Goal: Task Accomplishment & Management: Use online tool/utility

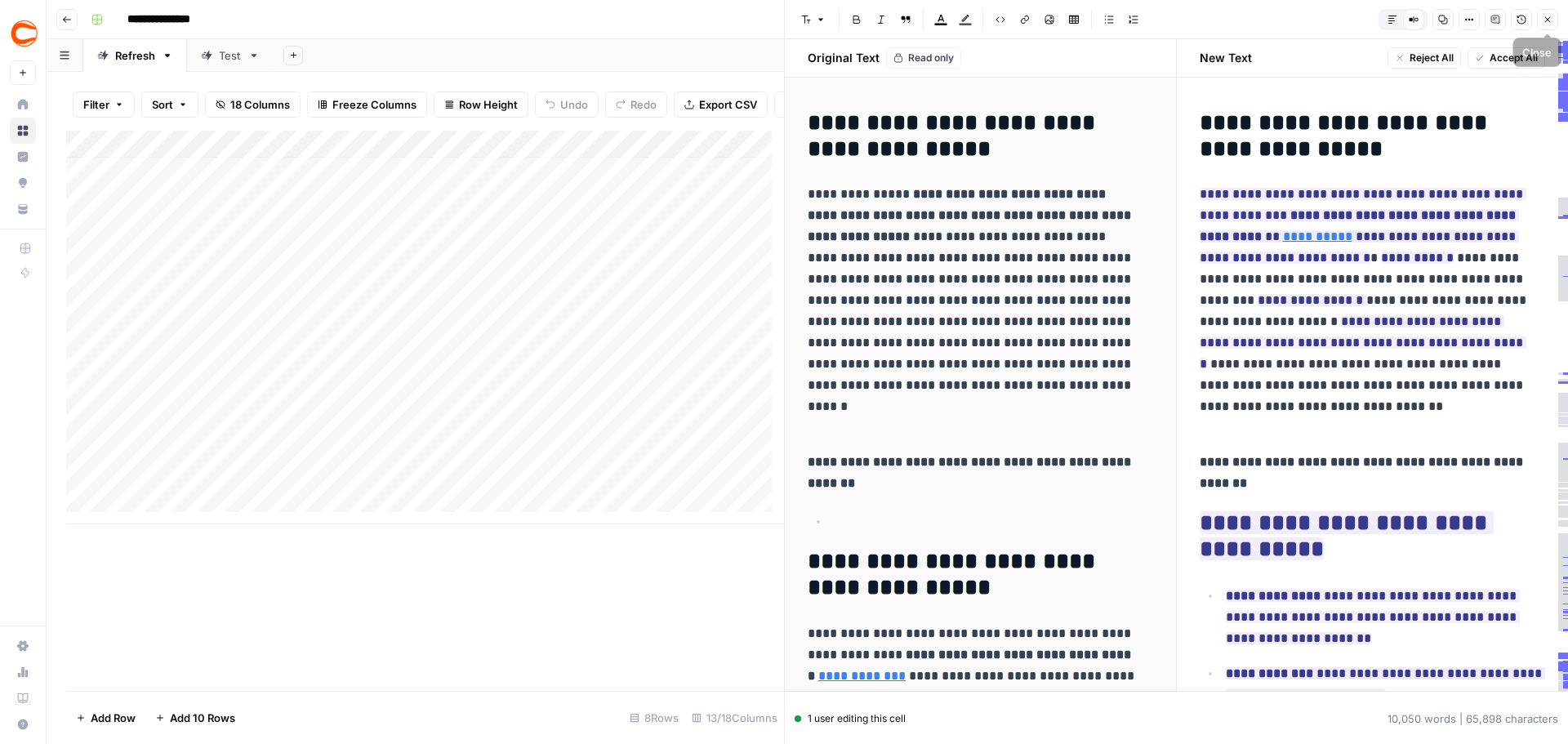
click at [1548, 18] on icon "button" at bounding box center [1548, 20] width 6 height 6
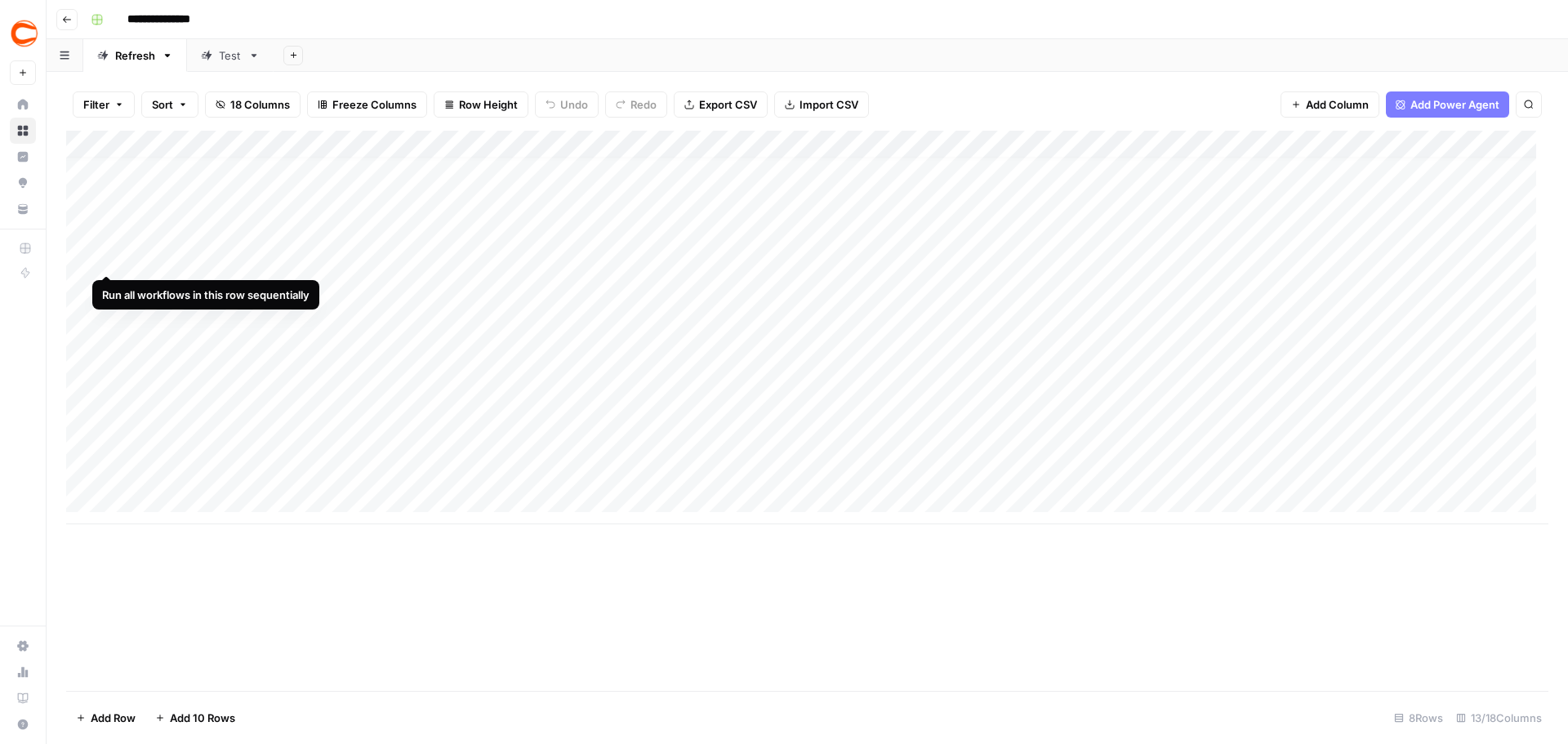
click at [106, 242] on div "Add Column" at bounding box center [807, 327] width 1482 height 394
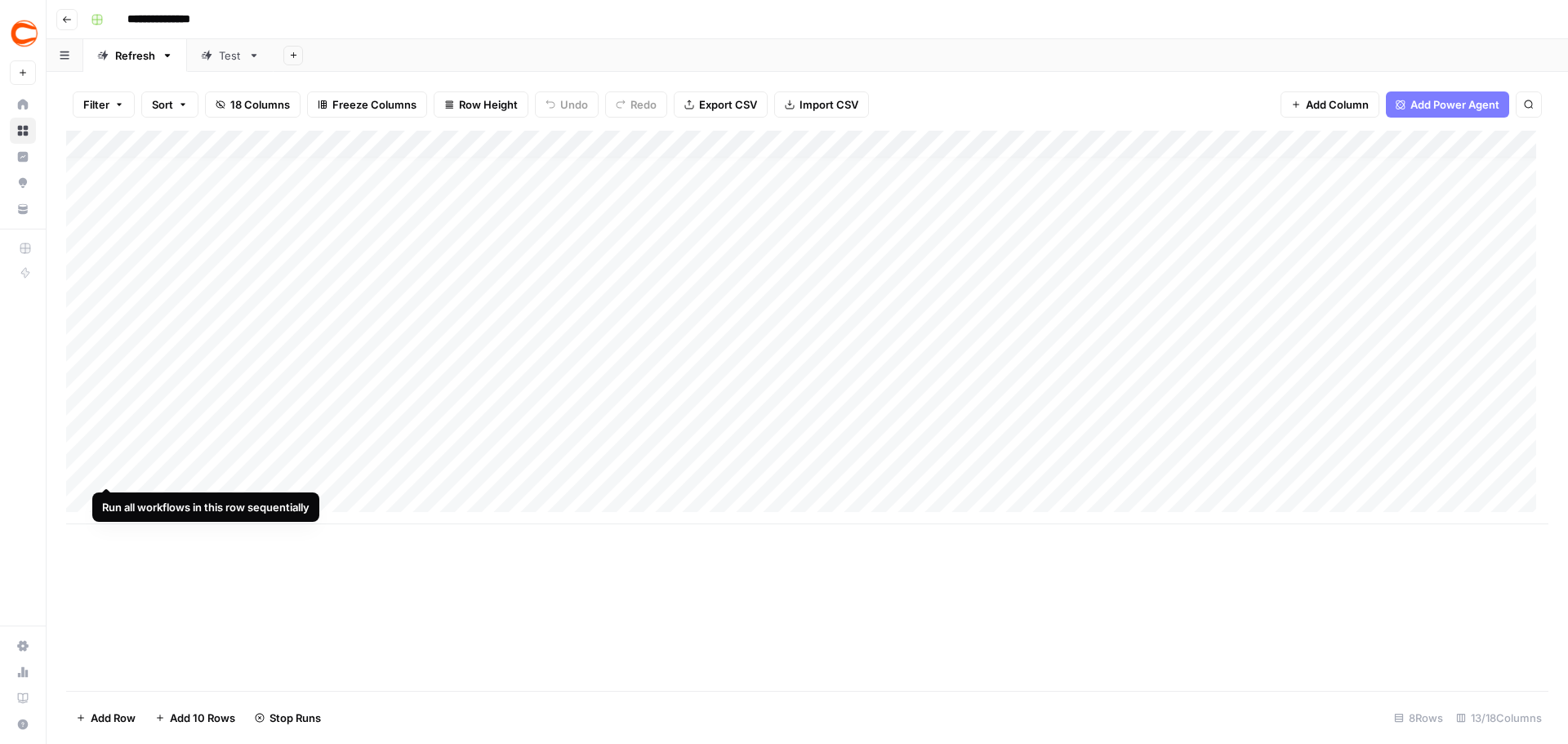
click at [106, 459] on div "Add Column" at bounding box center [807, 327] width 1482 height 394
click at [930, 580] on div "Add Column" at bounding box center [807, 411] width 1482 height 560
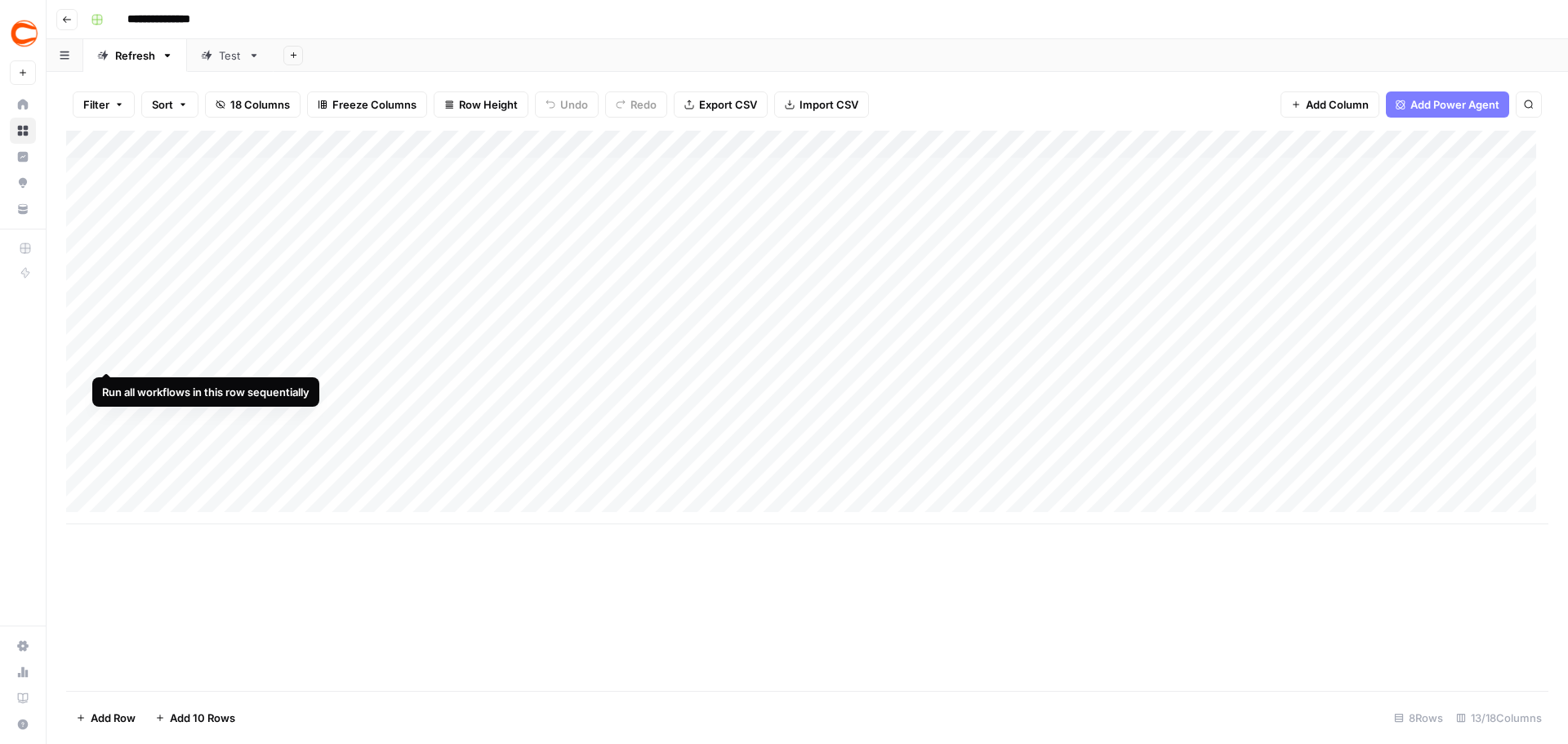
click at [104, 341] on div "Add Column" at bounding box center [807, 327] width 1482 height 394
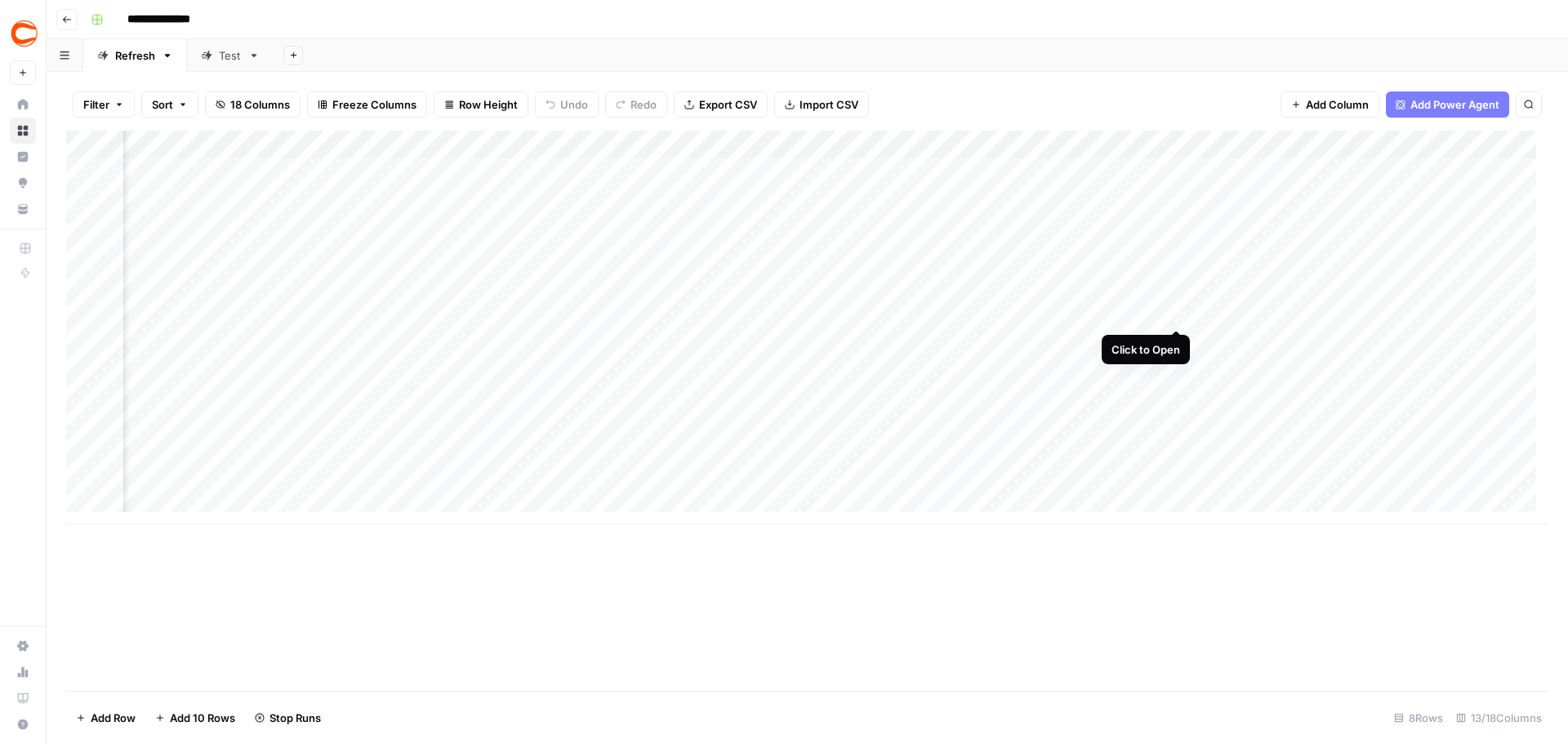
click at [1177, 297] on div "Add Column" at bounding box center [807, 327] width 1482 height 394
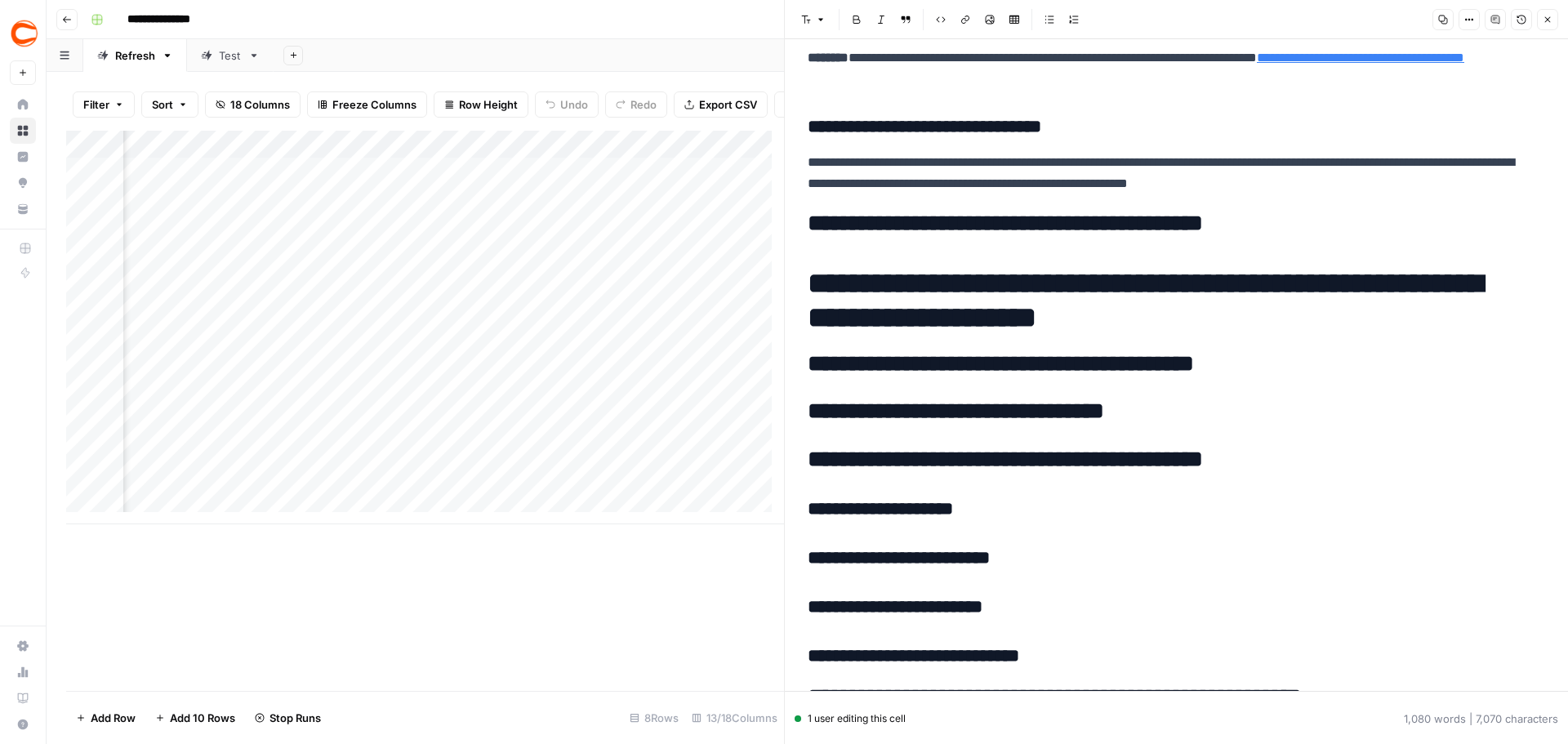
scroll to position [2655, 0]
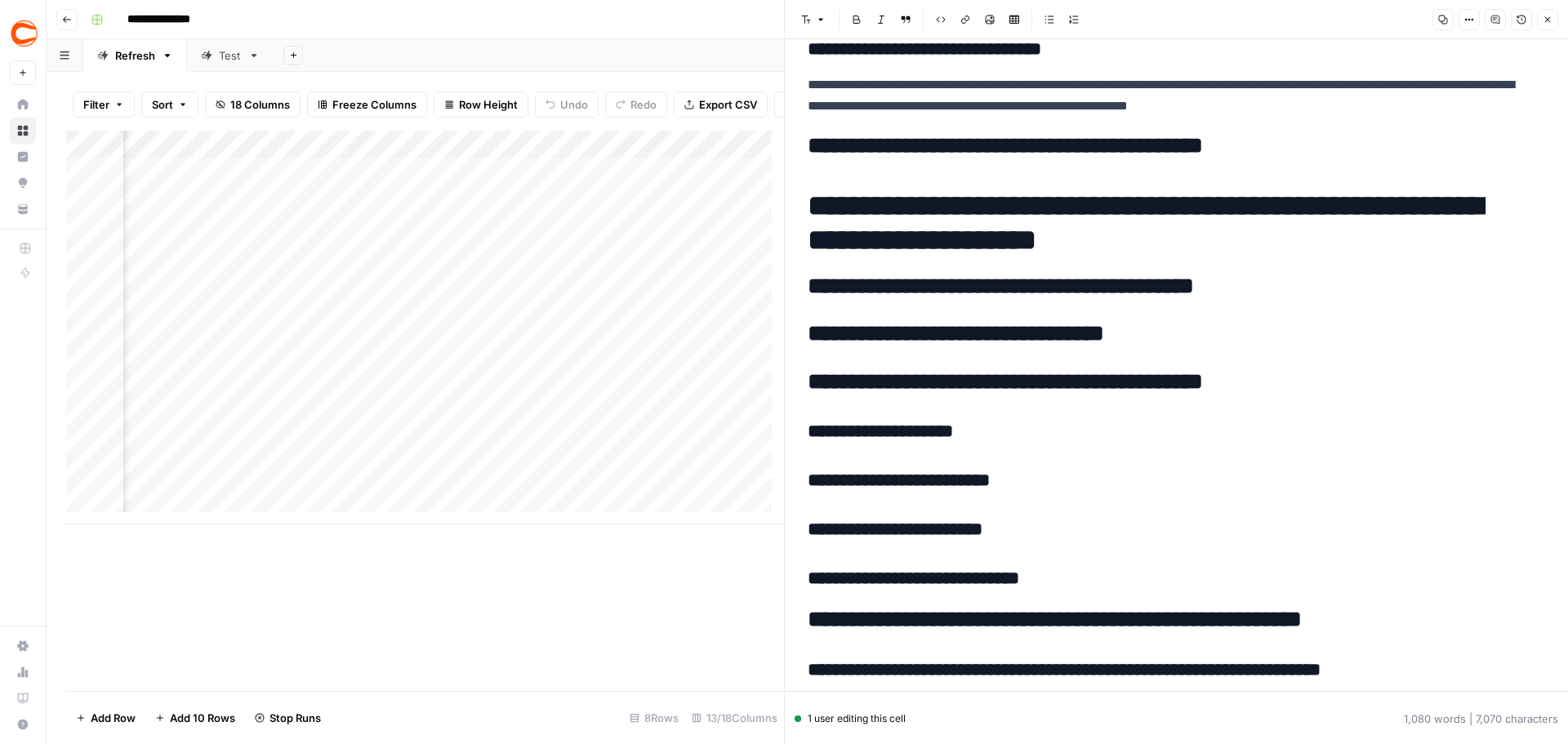
click at [1548, 25] on button "Close" at bounding box center [1547, 19] width 21 height 21
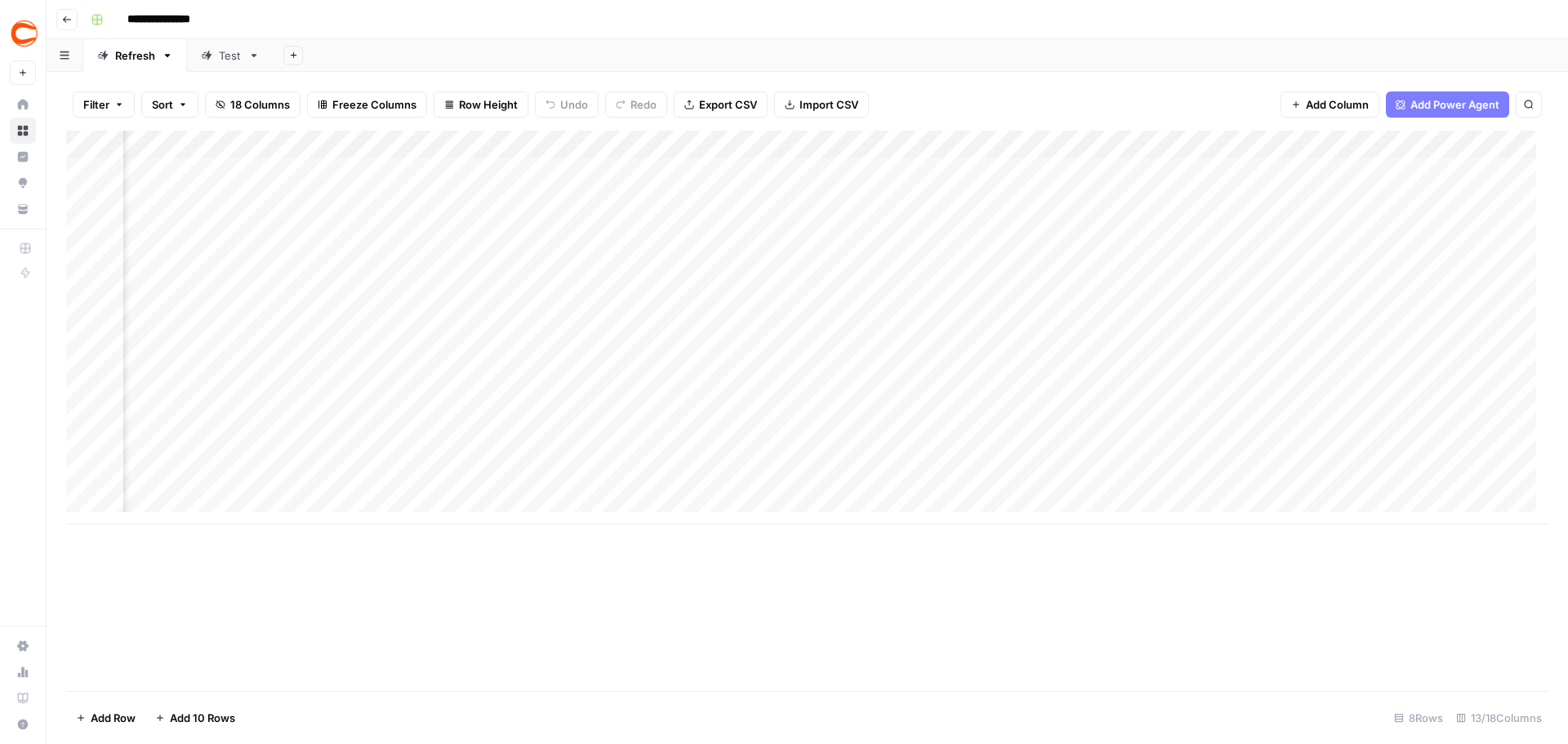
scroll to position [0, 913]
click at [1226, 256] on div "Add Column" at bounding box center [807, 327] width 1482 height 394
click at [1258, 252] on div "Add Column" at bounding box center [807, 327] width 1482 height 394
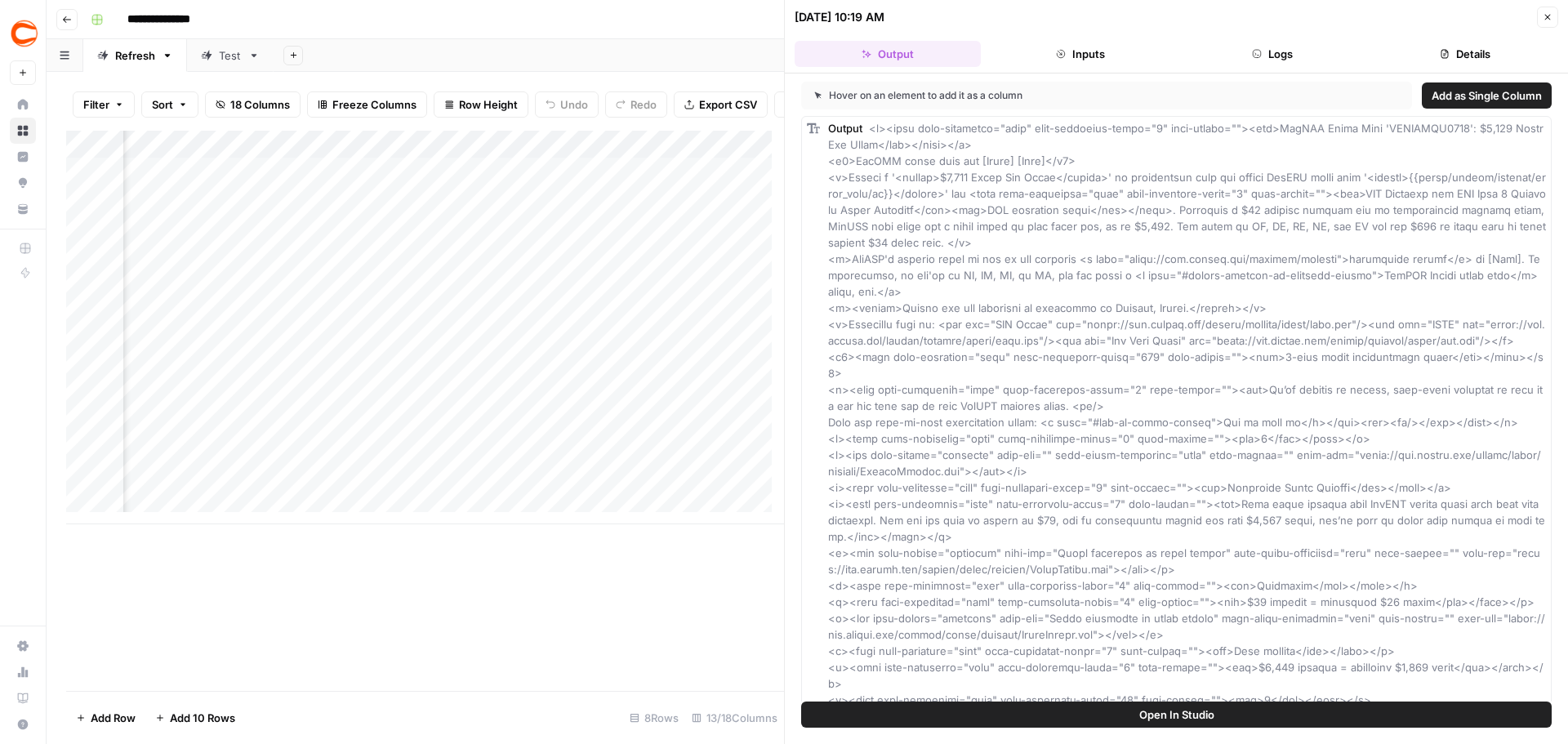
click at [1551, 19] on icon "button" at bounding box center [1547, 17] width 10 height 10
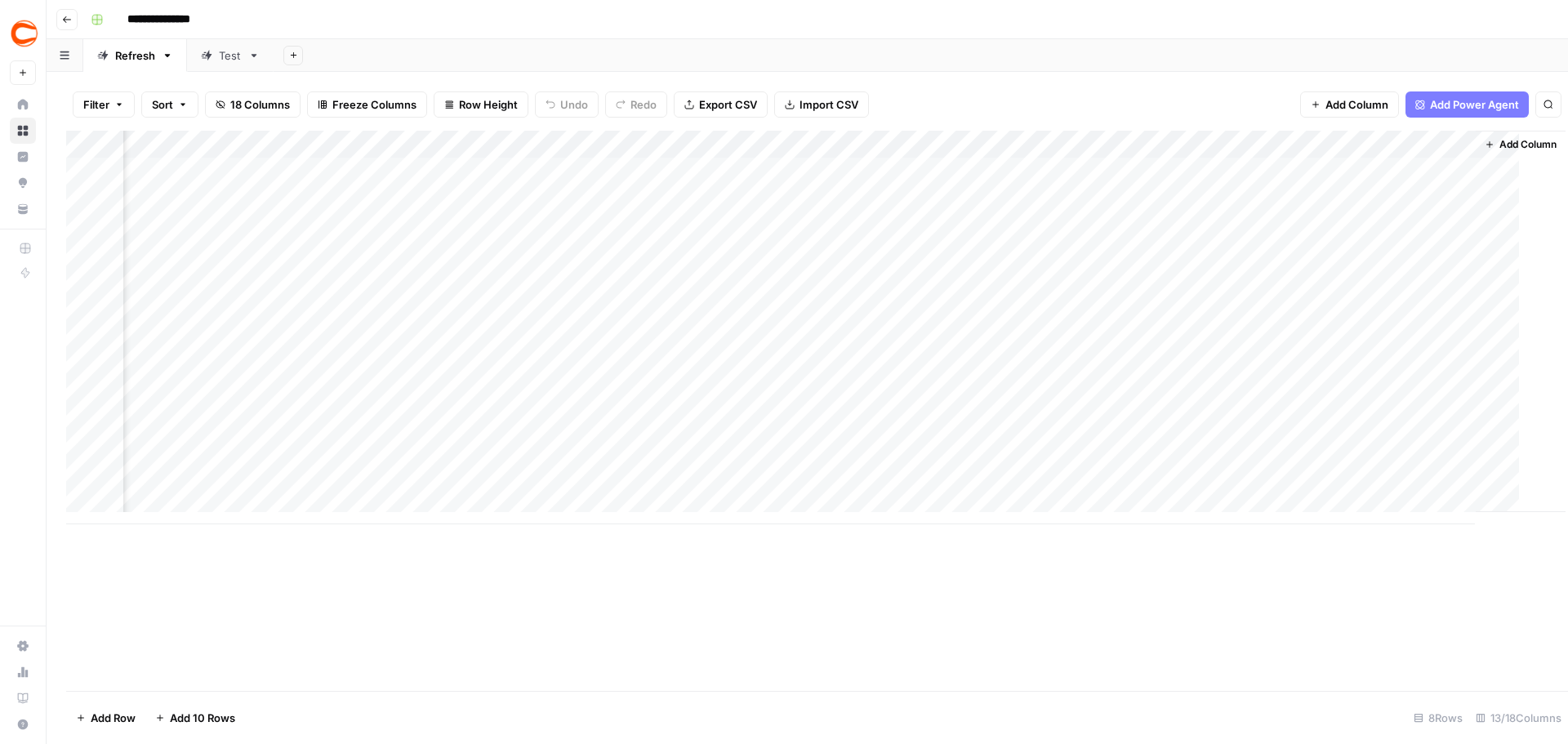
scroll to position [0, 894]
click at [1429, 261] on div "Add Column" at bounding box center [807, 327] width 1482 height 394
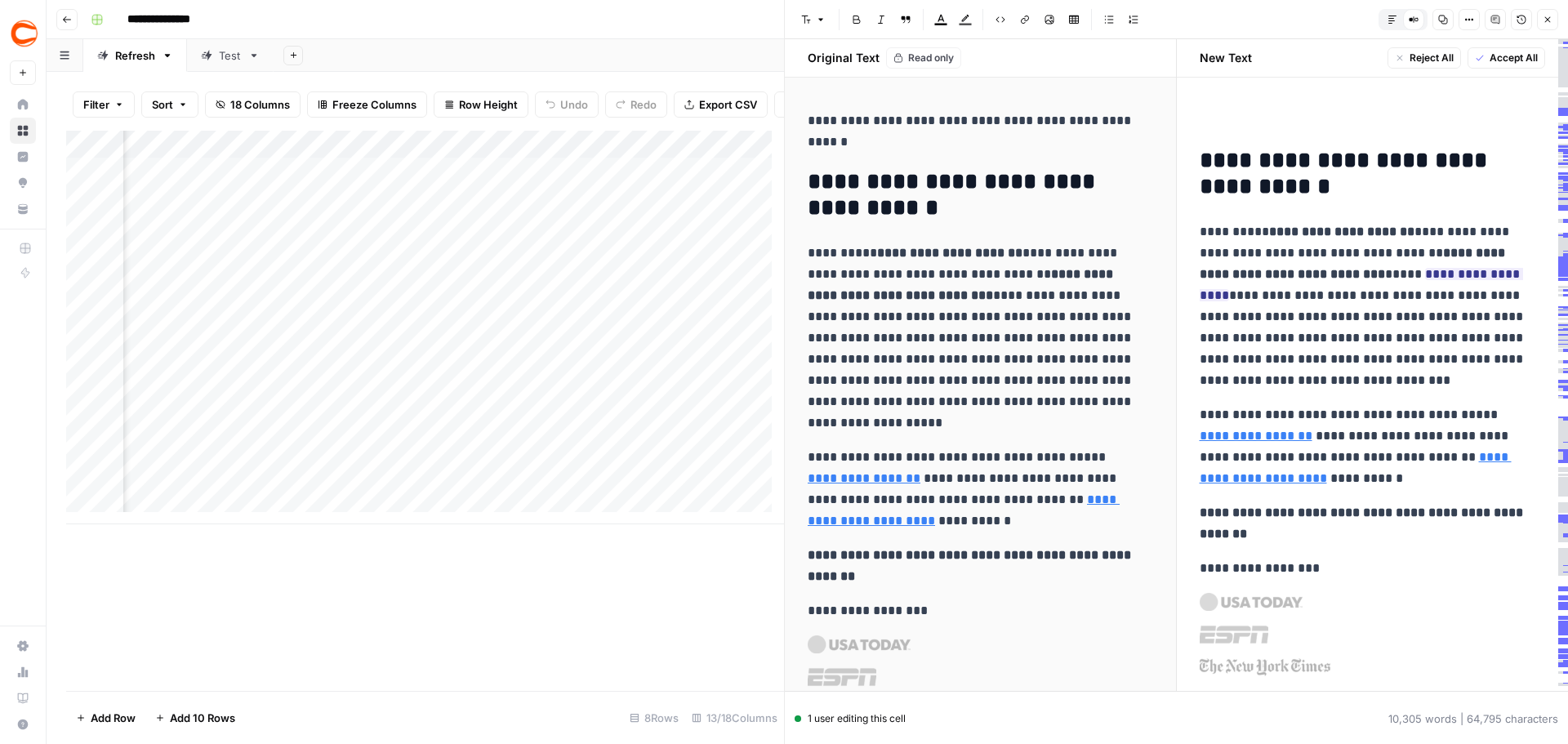
click at [1381, 196] on h2 "**********" at bounding box center [1367, 174] width 334 height 52
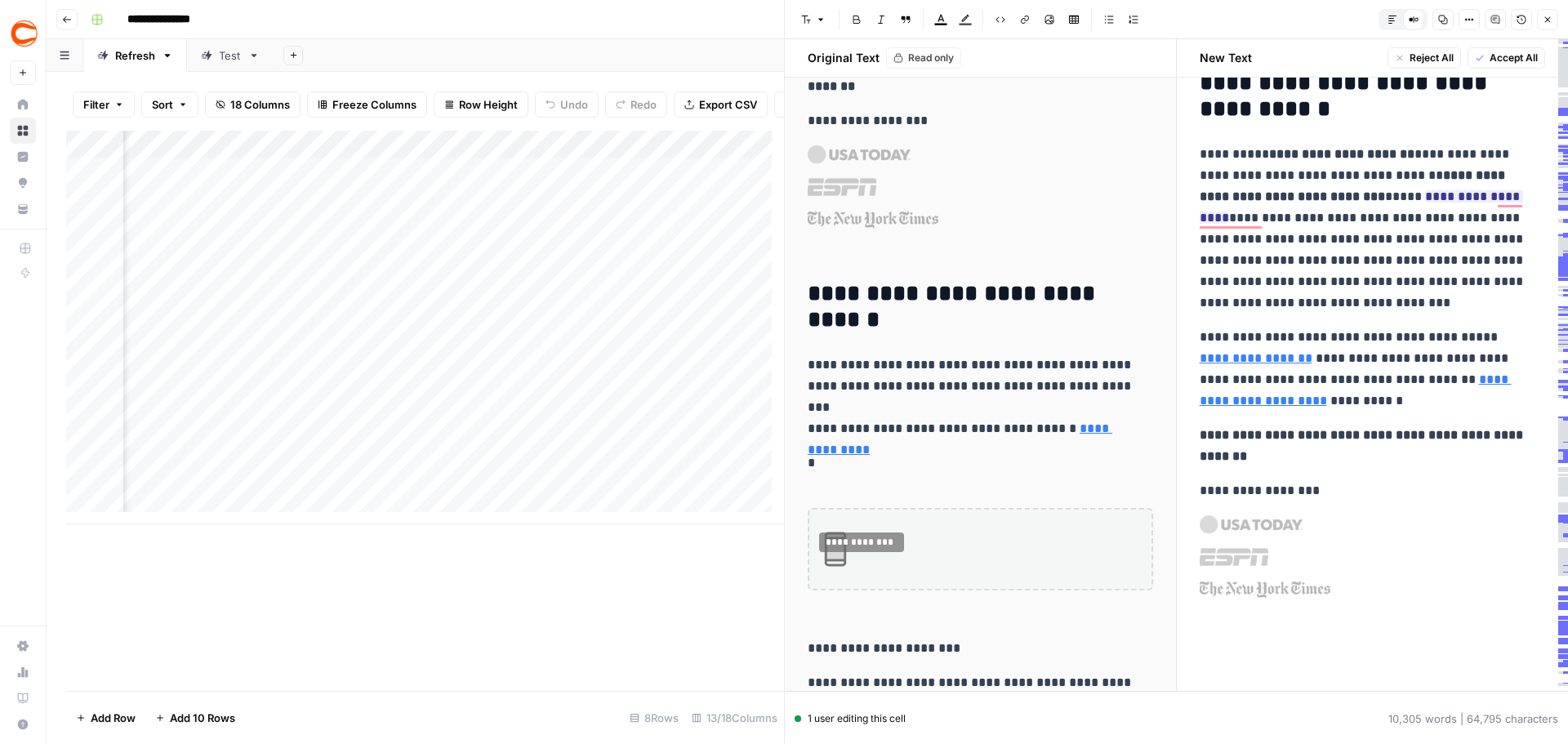
scroll to position [245, 0]
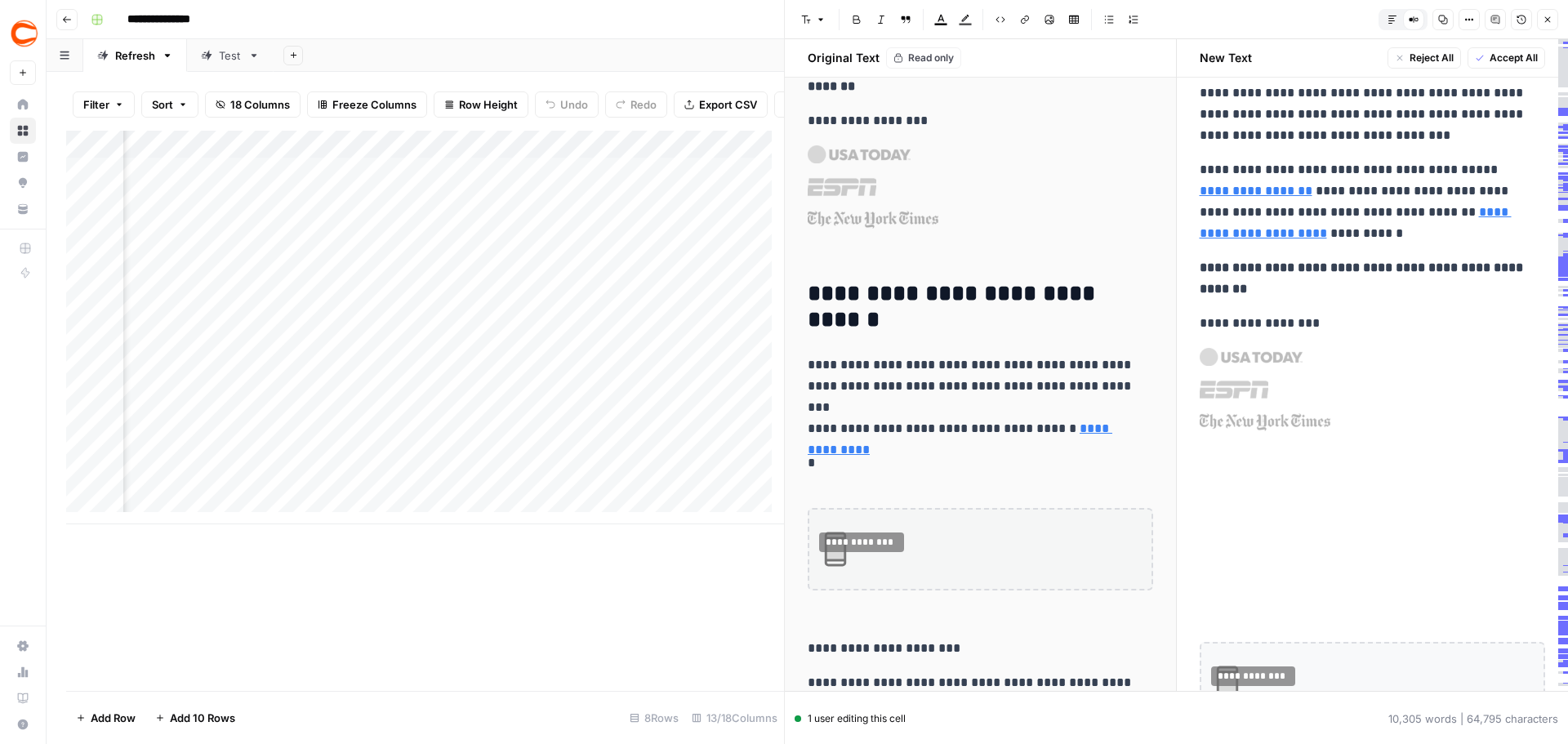
click at [1545, 25] on button "Close" at bounding box center [1547, 19] width 21 height 21
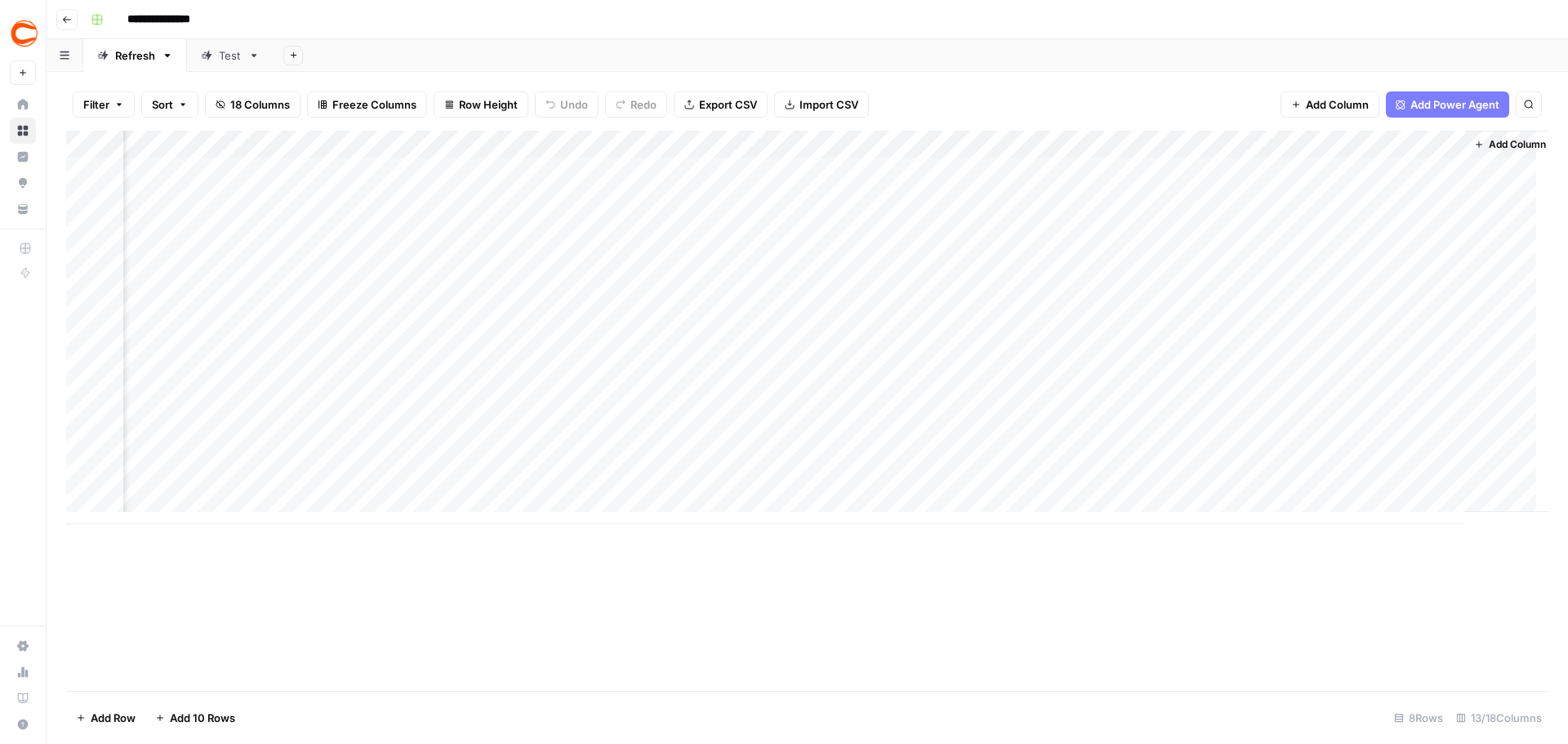
scroll to position [0, 913]
click at [1412, 255] on div "Add Column" at bounding box center [807, 327] width 1482 height 394
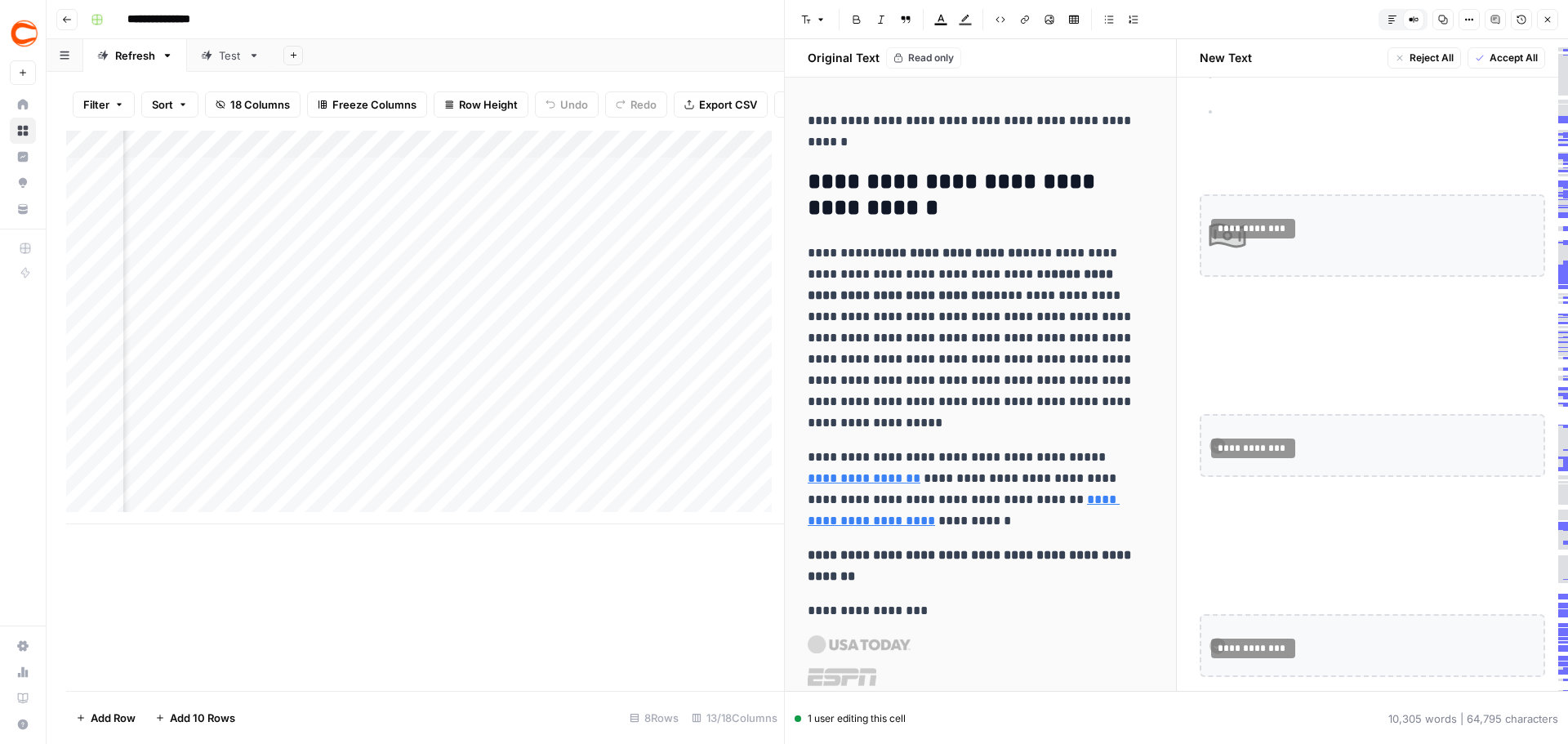
scroll to position [2451, 0]
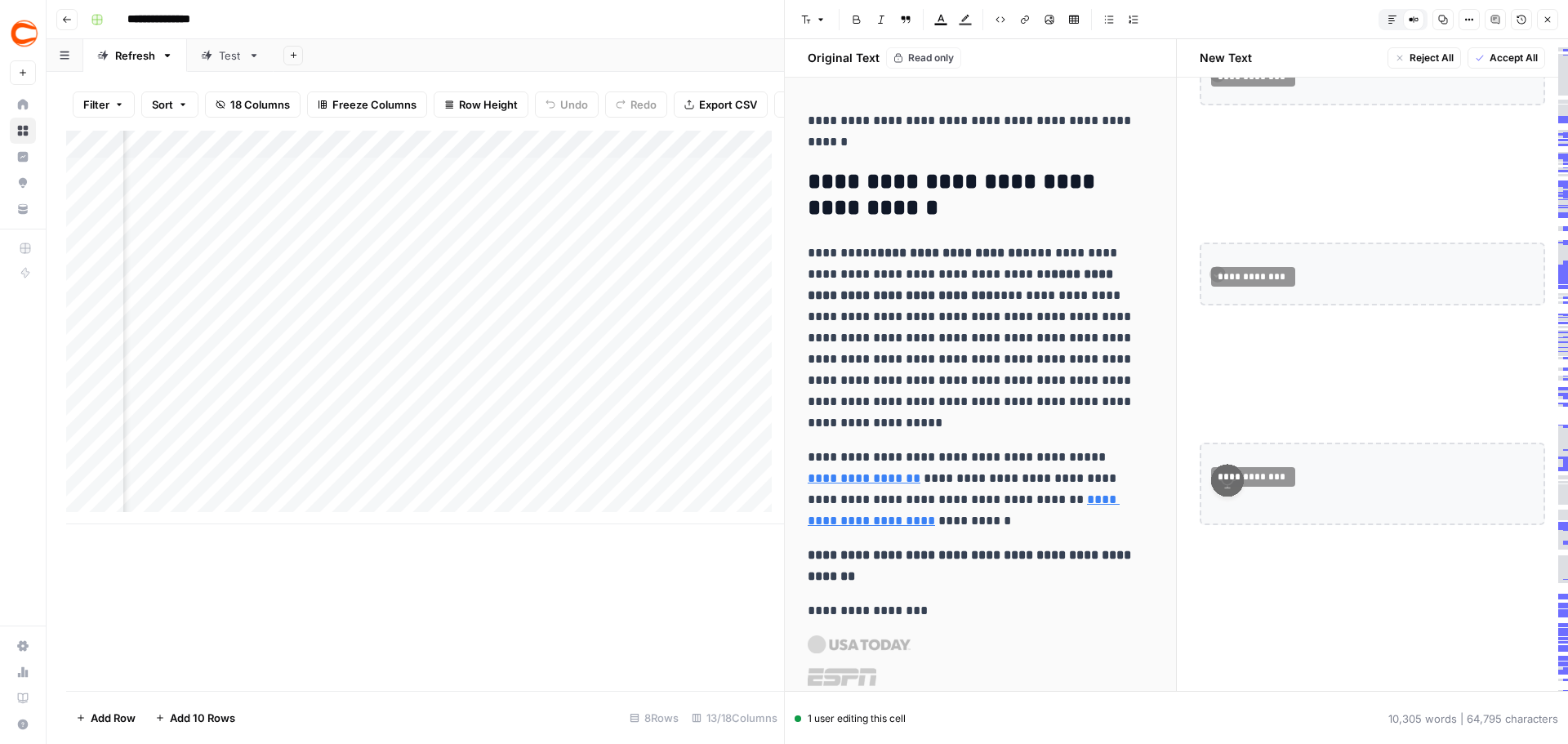
click at [1543, 24] on icon "button" at bounding box center [1547, 19] width 10 height 10
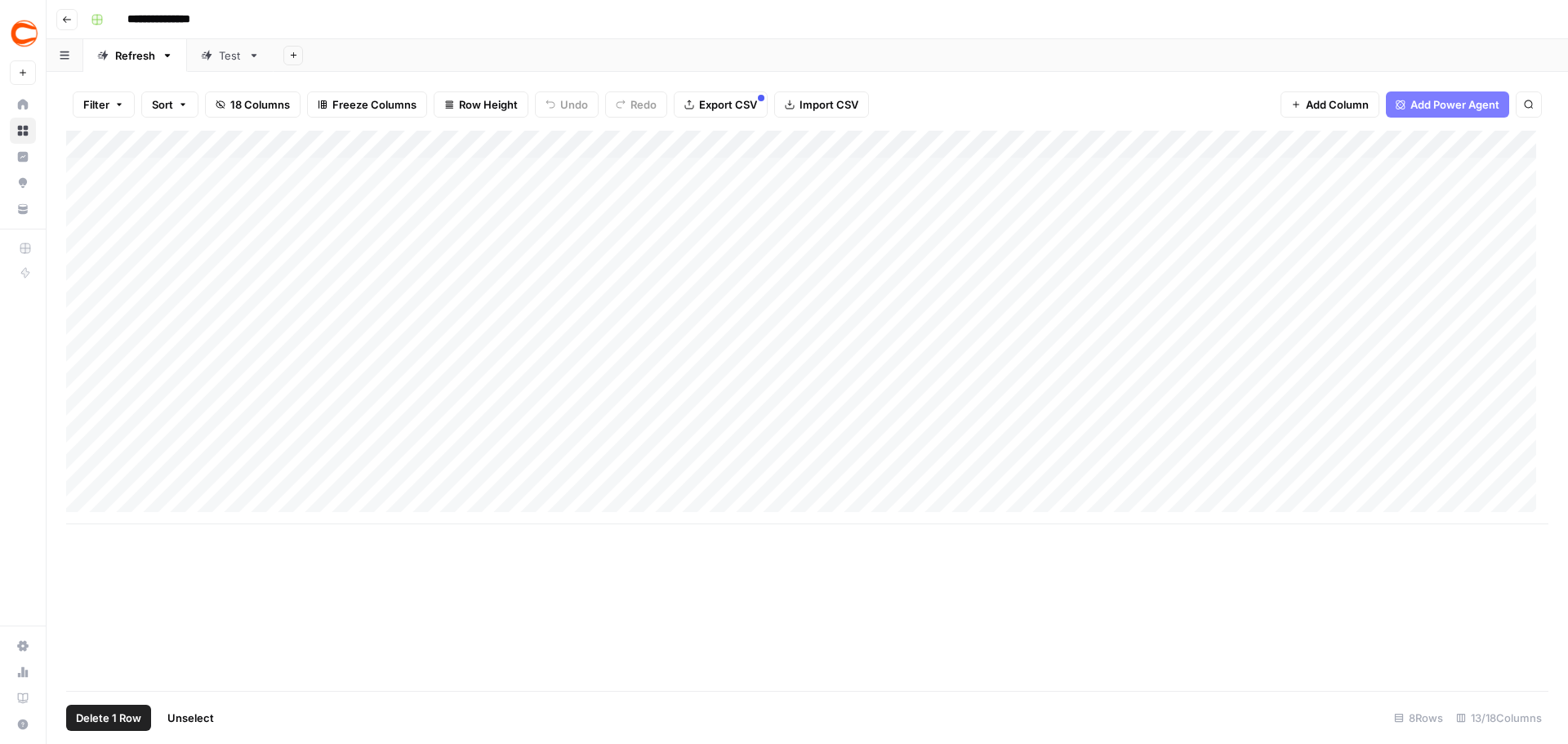
click at [85, 474] on div "Add Column" at bounding box center [807, 327] width 1482 height 394
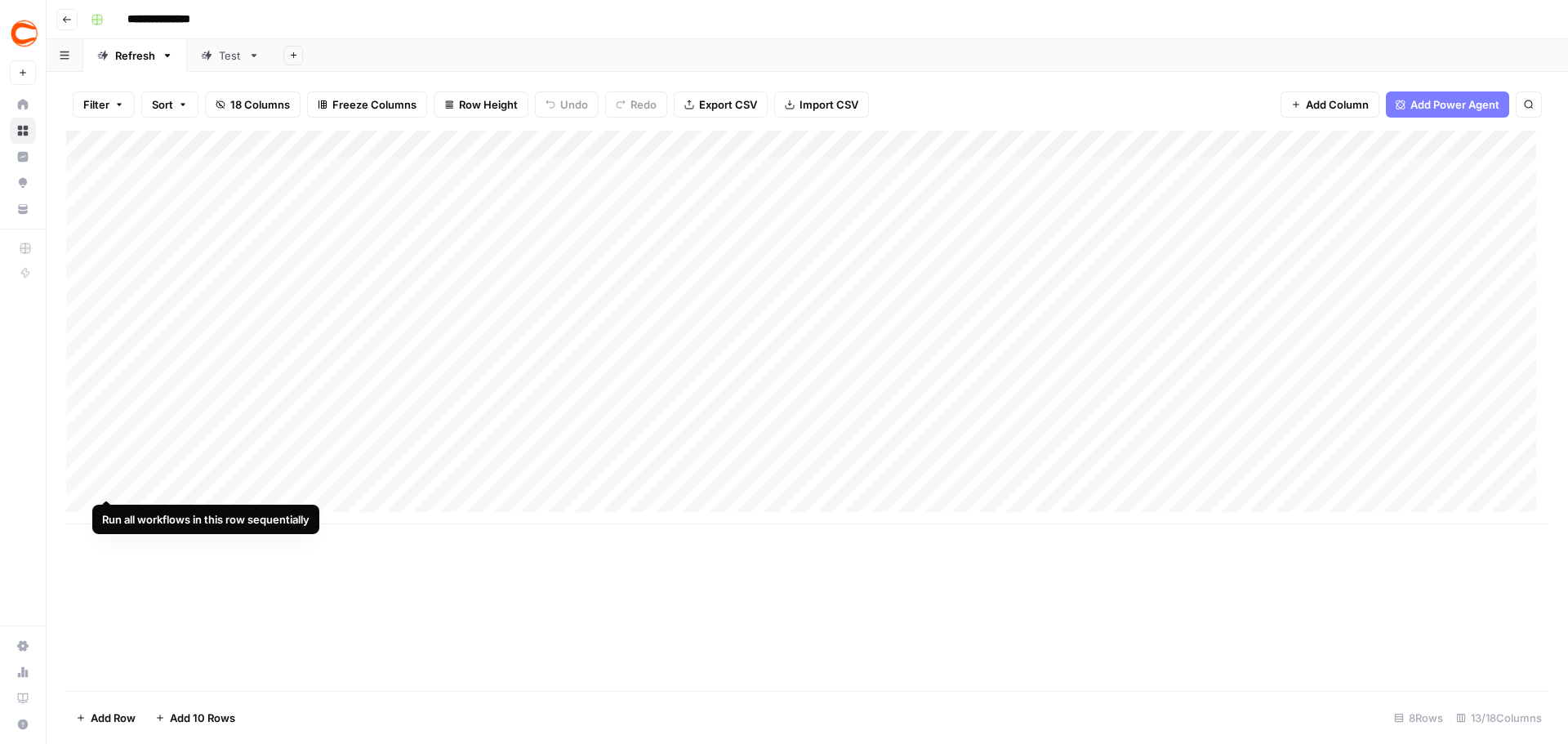
click at [109, 468] on div "Add Column" at bounding box center [807, 327] width 1482 height 394
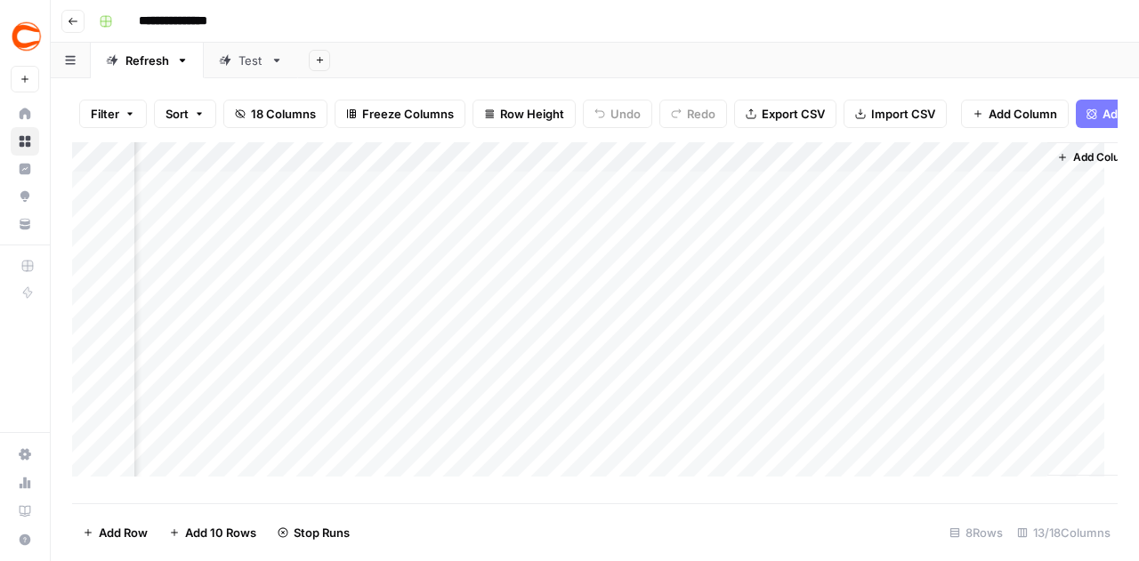
scroll to position [0, 1557]
click at [970, 384] on div "Add Column" at bounding box center [594, 316] width 1045 height 348
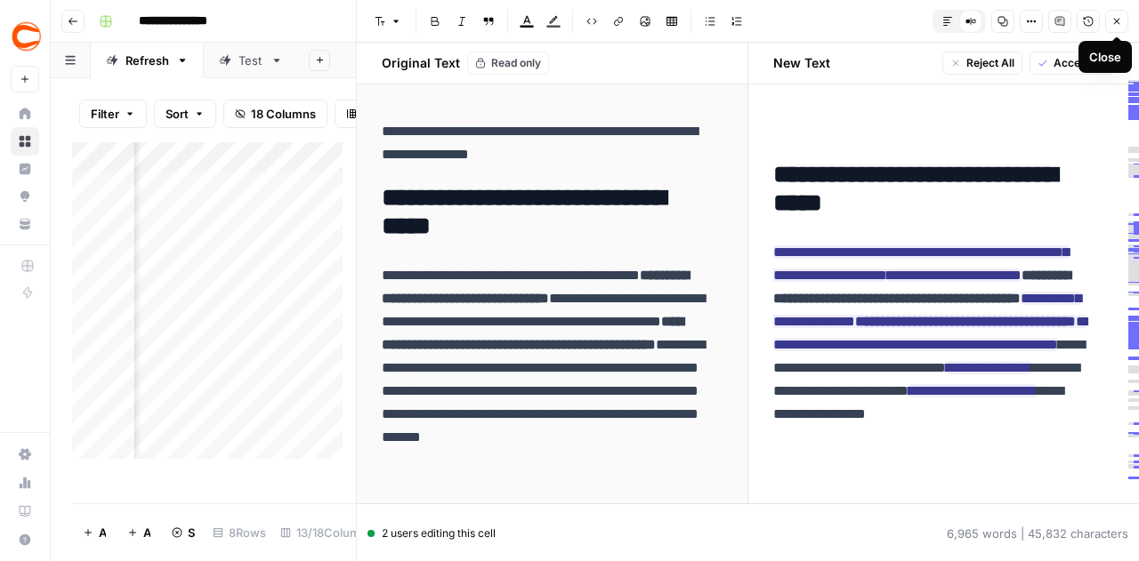
click at [1114, 25] on icon "button" at bounding box center [1116, 21] width 11 height 11
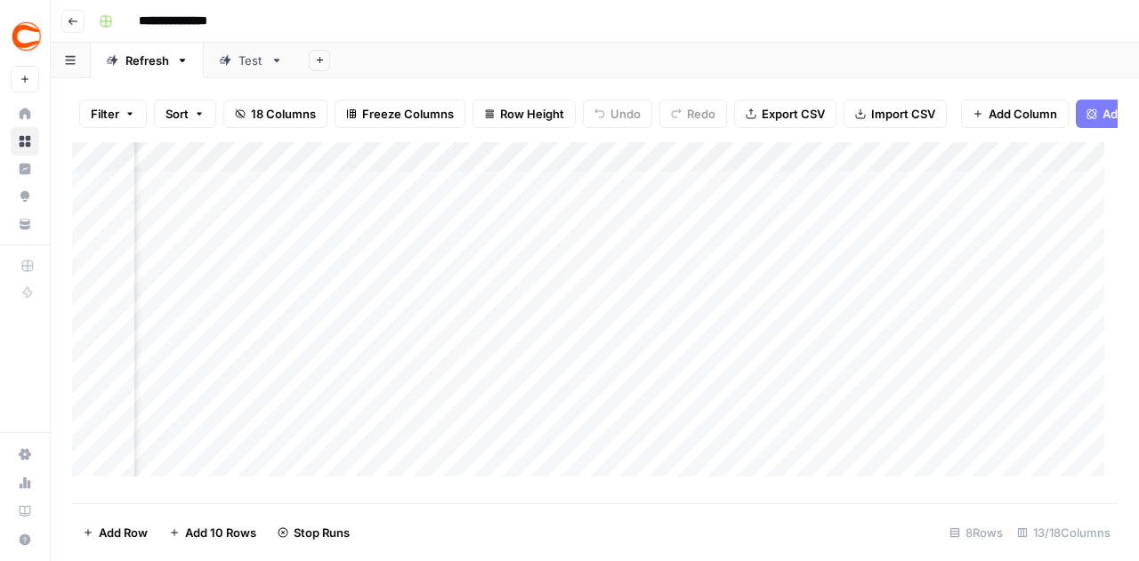
scroll to position [0, 1441]
